Goal: Task Accomplishment & Management: Manage account settings

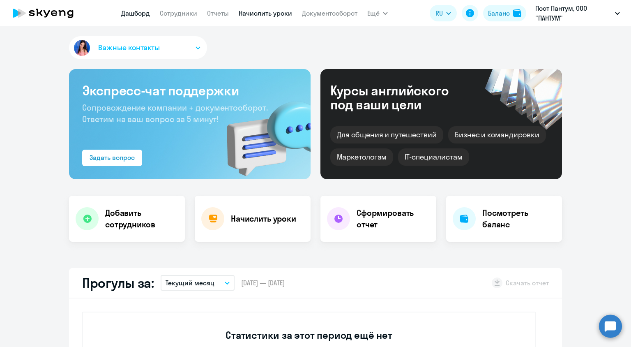
click at [260, 14] on link "Начислить уроки" at bounding box center [265, 13] width 53 height 8
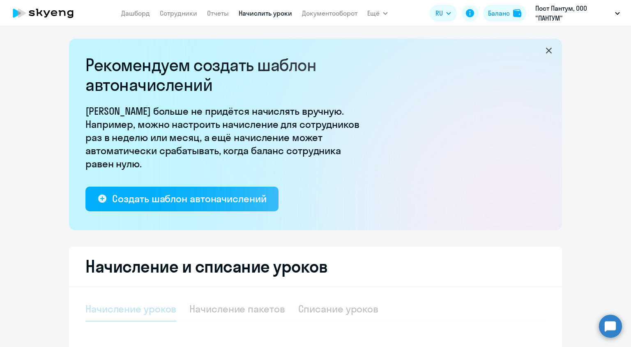
select select "10"
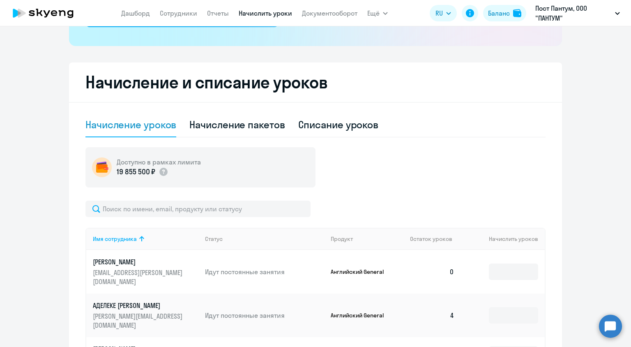
scroll to position [288, 0]
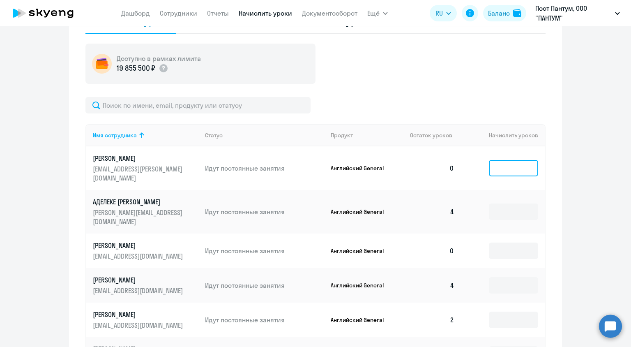
click at [529, 166] on input at bounding box center [513, 168] width 49 height 16
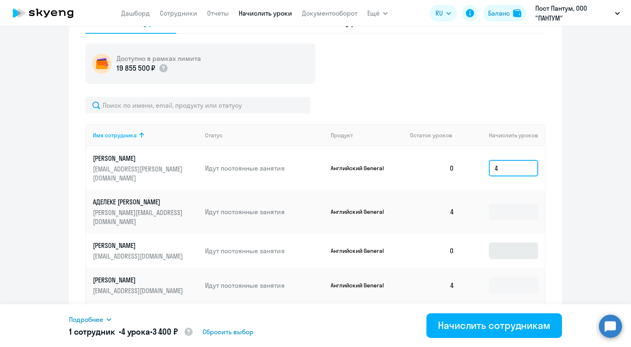
type input "4"
click at [493, 242] on input at bounding box center [513, 250] width 49 height 16
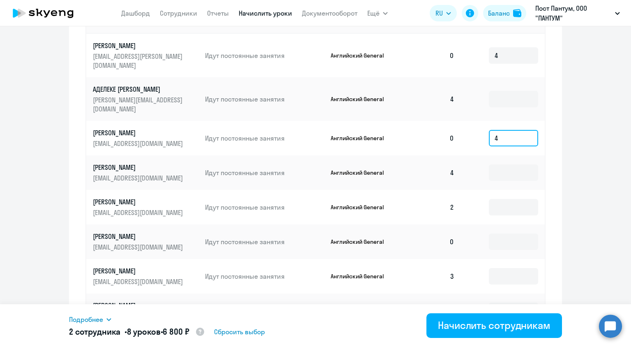
scroll to position [411, 0]
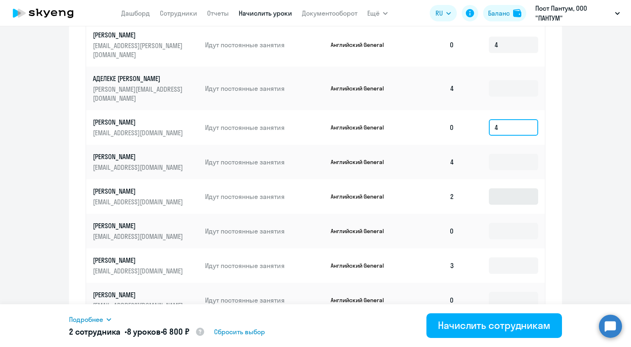
type input "4"
click at [505, 188] on input at bounding box center [513, 196] width 49 height 16
type input "2"
click at [510, 223] on input at bounding box center [513, 231] width 49 height 16
type input "4"
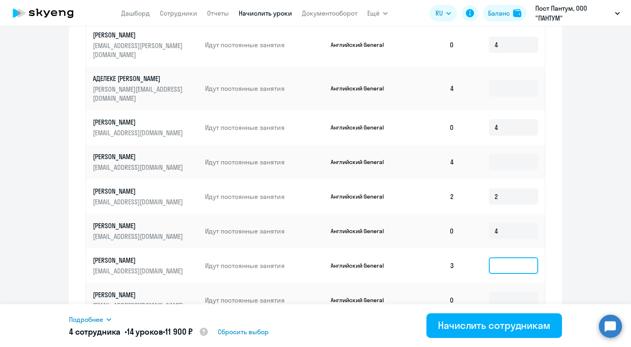
click at [505, 257] on input at bounding box center [513, 265] width 49 height 16
type input "1"
click at [505, 292] on input at bounding box center [513, 300] width 49 height 16
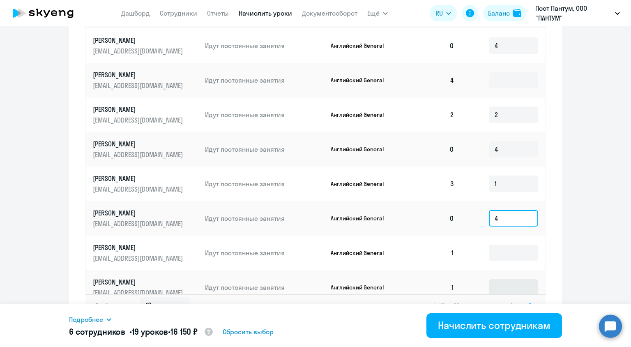
scroll to position [501, 0]
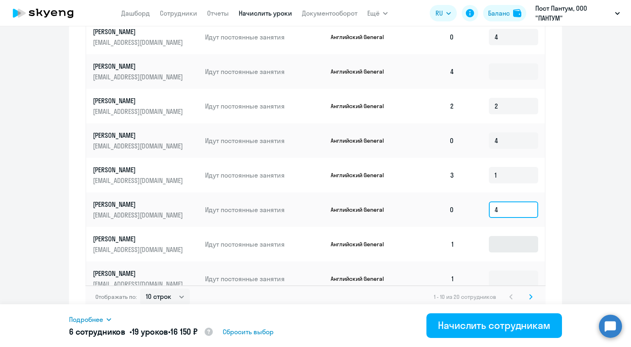
type input "4"
click at [515, 236] on input at bounding box center [513, 244] width 49 height 16
type input "3"
click at [522, 270] on input at bounding box center [513, 278] width 49 height 16
type input "3"
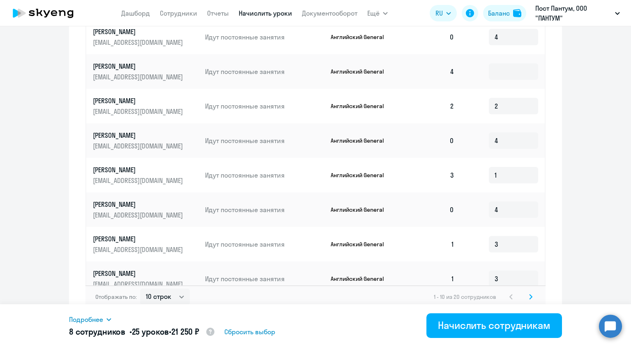
click at [529, 292] on svg-icon at bounding box center [531, 297] width 10 height 10
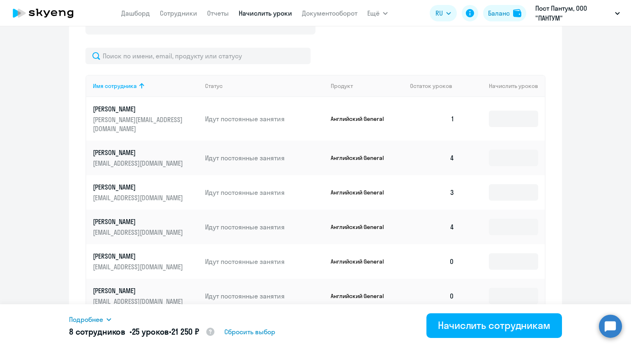
scroll to position [337, 0]
click at [507, 118] on input at bounding box center [513, 119] width 49 height 16
type input "3"
click at [503, 184] on input at bounding box center [513, 192] width 49 height 16
type input "1"
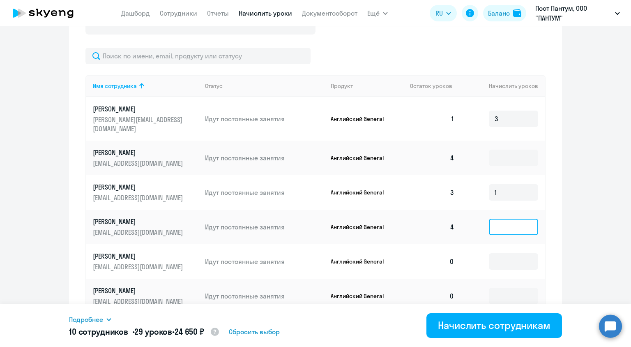
click at [501, 219] on input at bounding box center [513, 227] width 49 height 16
click at [506, 253] on input at bounding box center [513, 261] width 49 height 16
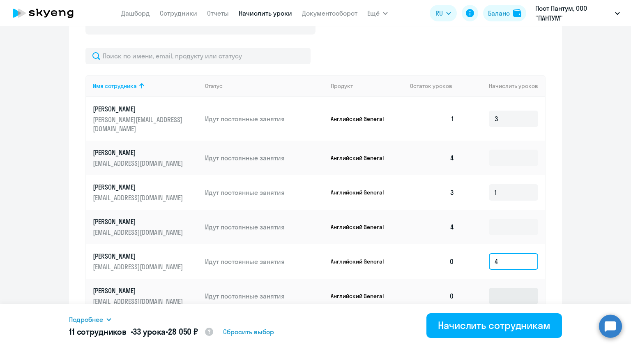
type input "4"
click at [497, 288] on input at bounding box center [513, 296] width 49 height 16
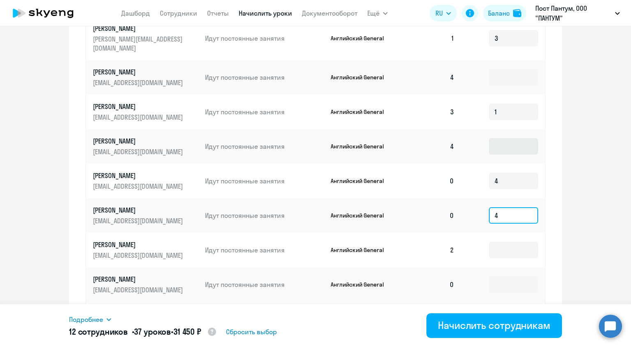
scroll to position [460, 0]
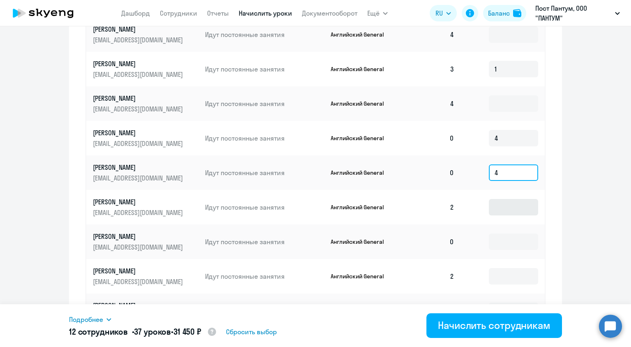
type input "4"
click at [518, 200] on input at bounding box center [513, 207] width 49 height 16
type input "2"
click at [513, 233] on input at bounding box center [513, 241] width 49 height 16
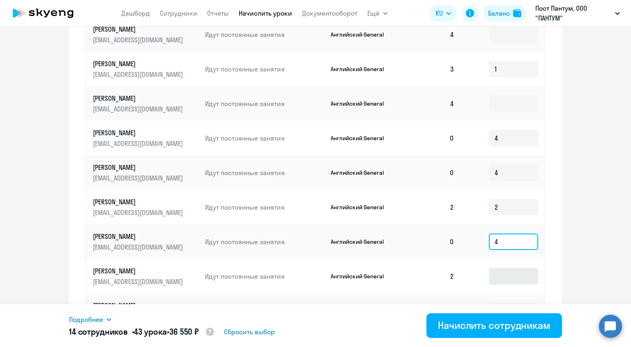
type input "4"
click at [521, 270] on input at bounding box center [513, 276] width 49 height 16
type input "2"
click at [520, 302] on input at bounding box center [513, 310] width 49 height 16
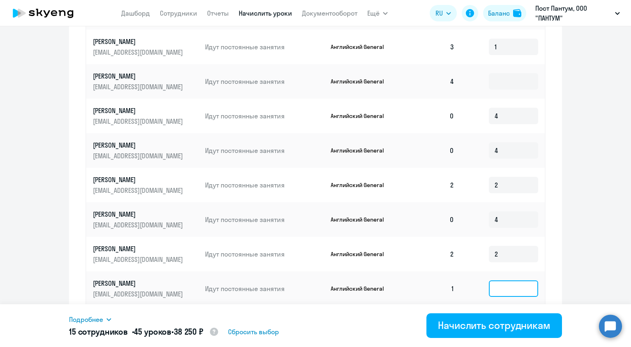
scroll to position [501, 0]
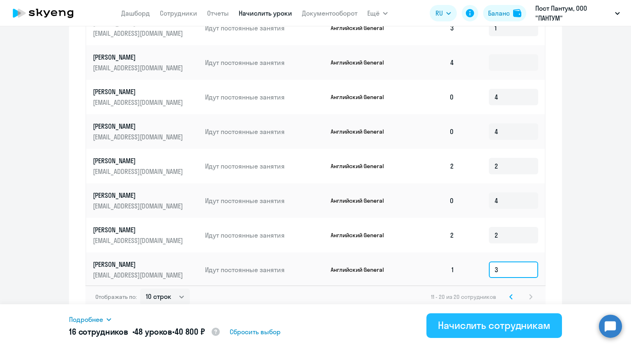
type input "3"
click at [527, 324] on div "Начислить сотрудникам" at bounding box center [494, 325] width 113 height 13
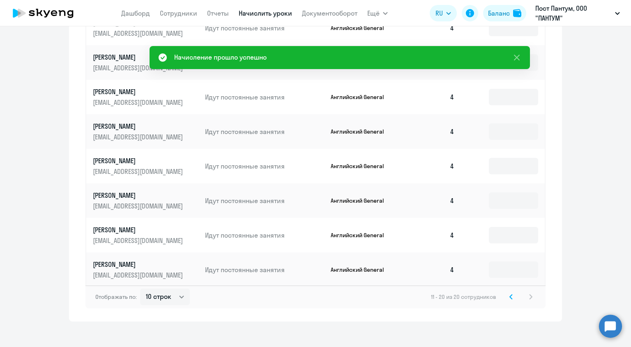
click at [512, 292] on svg-icon at bounding box center [511, 297] width 10 height 10
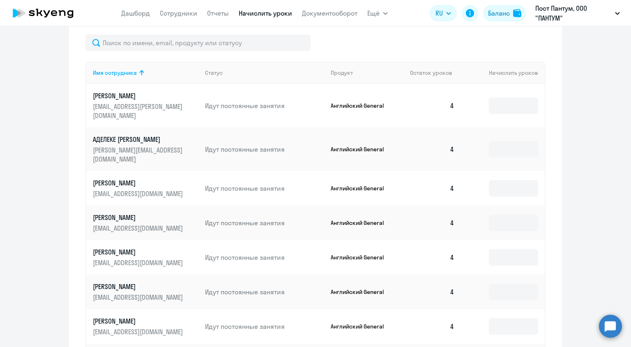
scroll to position [337, 0]
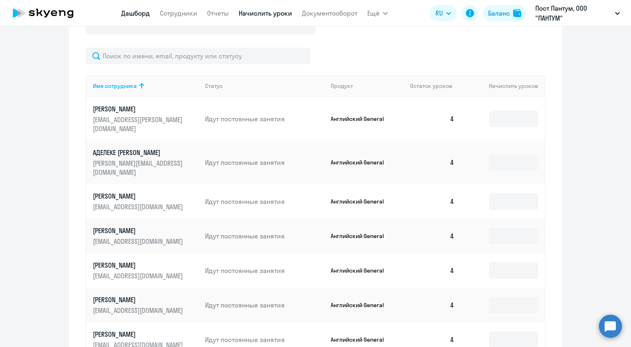
click at [135, 13] on link "Дашборд" at bounding box center [135, 13] width 29 height 8
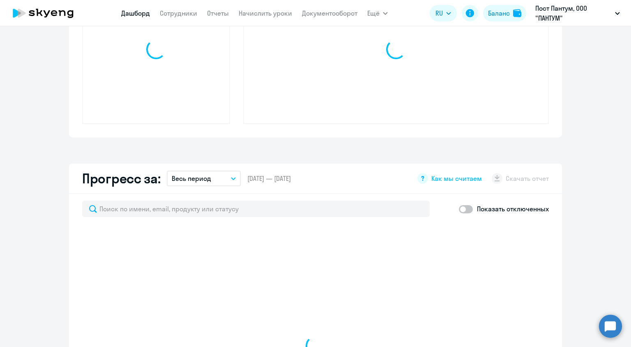
scroll to position [395, 0]
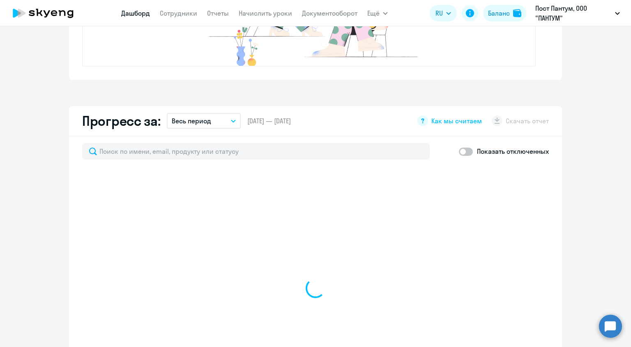
select select "30"
